Goal: Navigation & Orientation: Find specific page/section

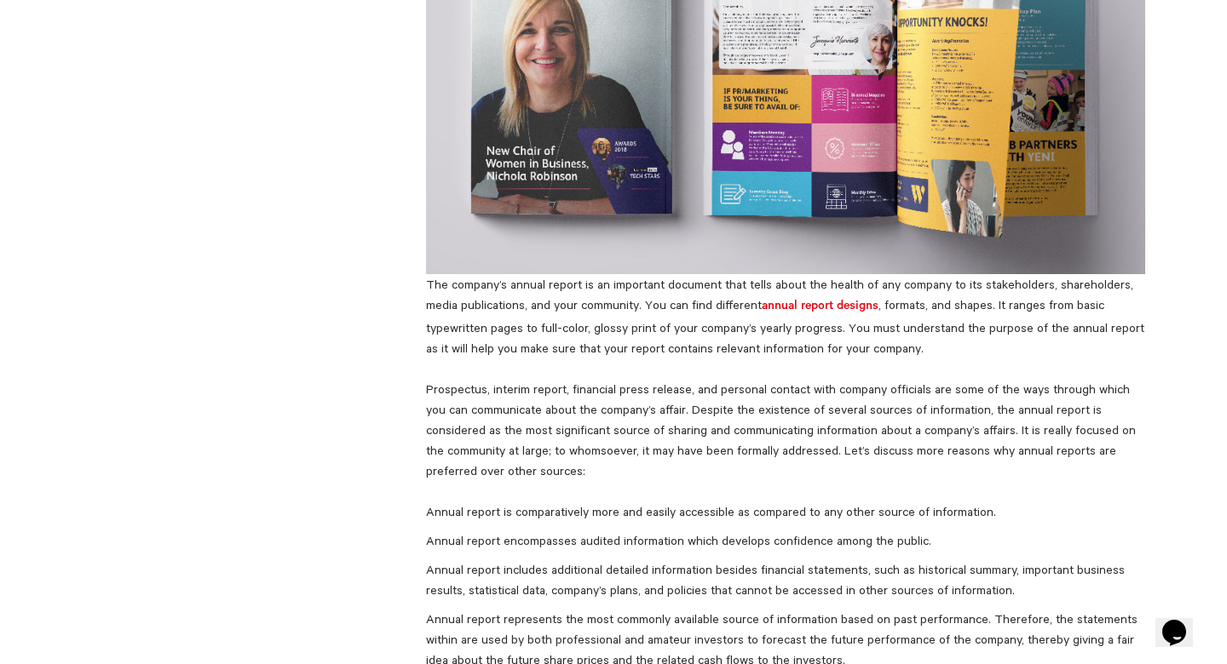
scroll to position [247, 0]
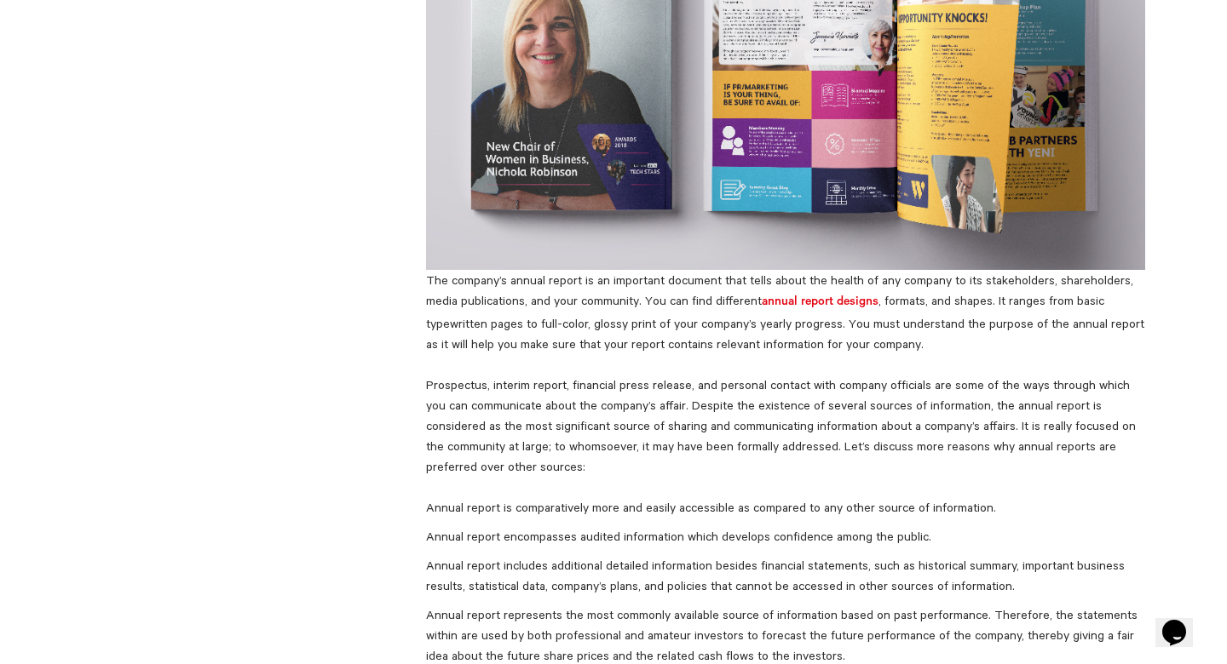
click at [900, 181] on img at bounding box center [785, 68] width 719 height 403
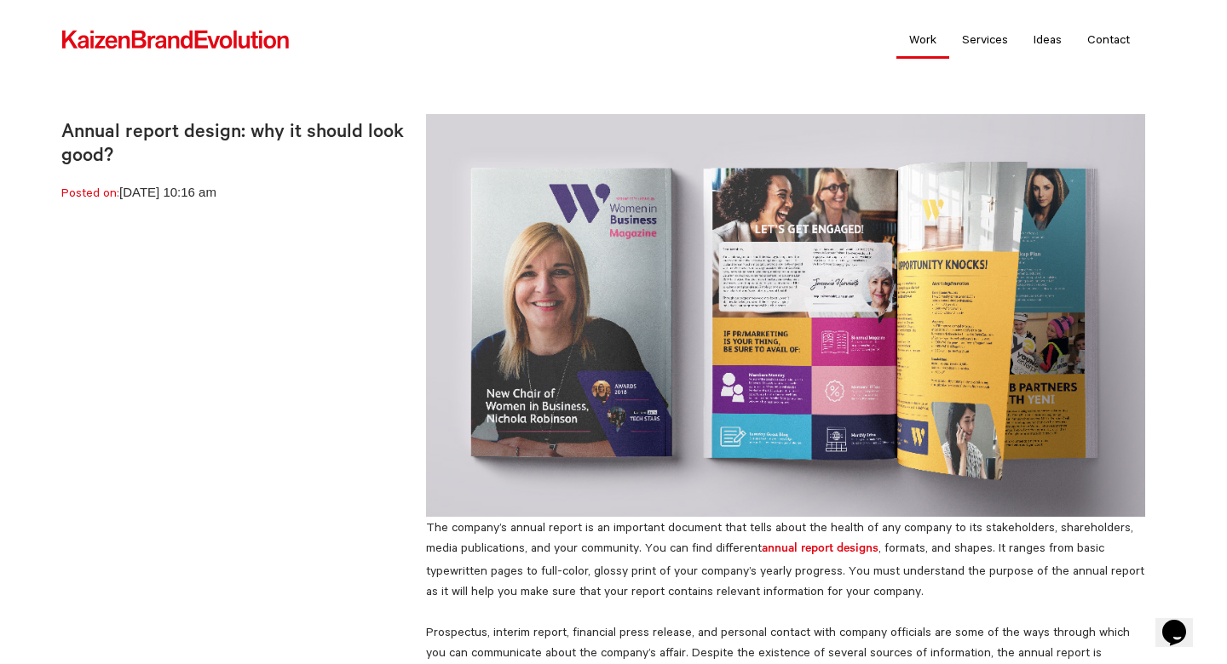
click at [927, 41] on link "Work" at bounding box center [922, 39] width 53 height 43
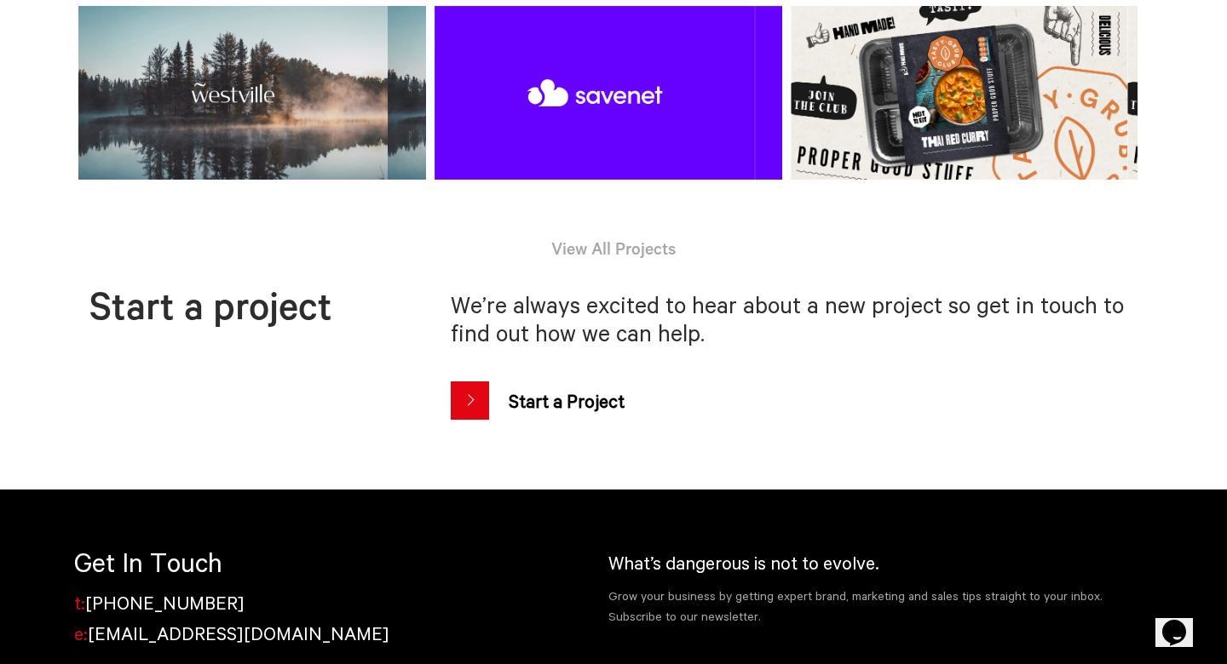
scroll to position [1236, 0]
